Goal: Obtain resource: Download file/media

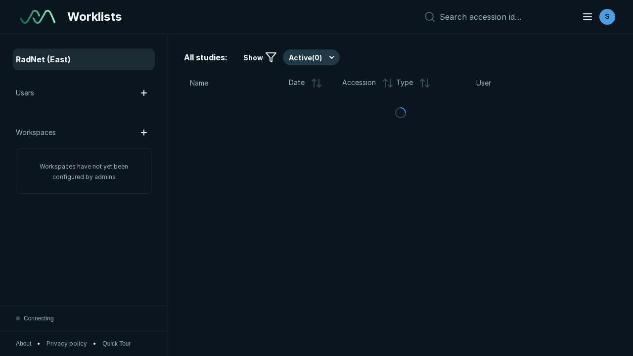
scroll to position [2699, 4116]
